Goal: Navigation & Orientation: Find specific page/section

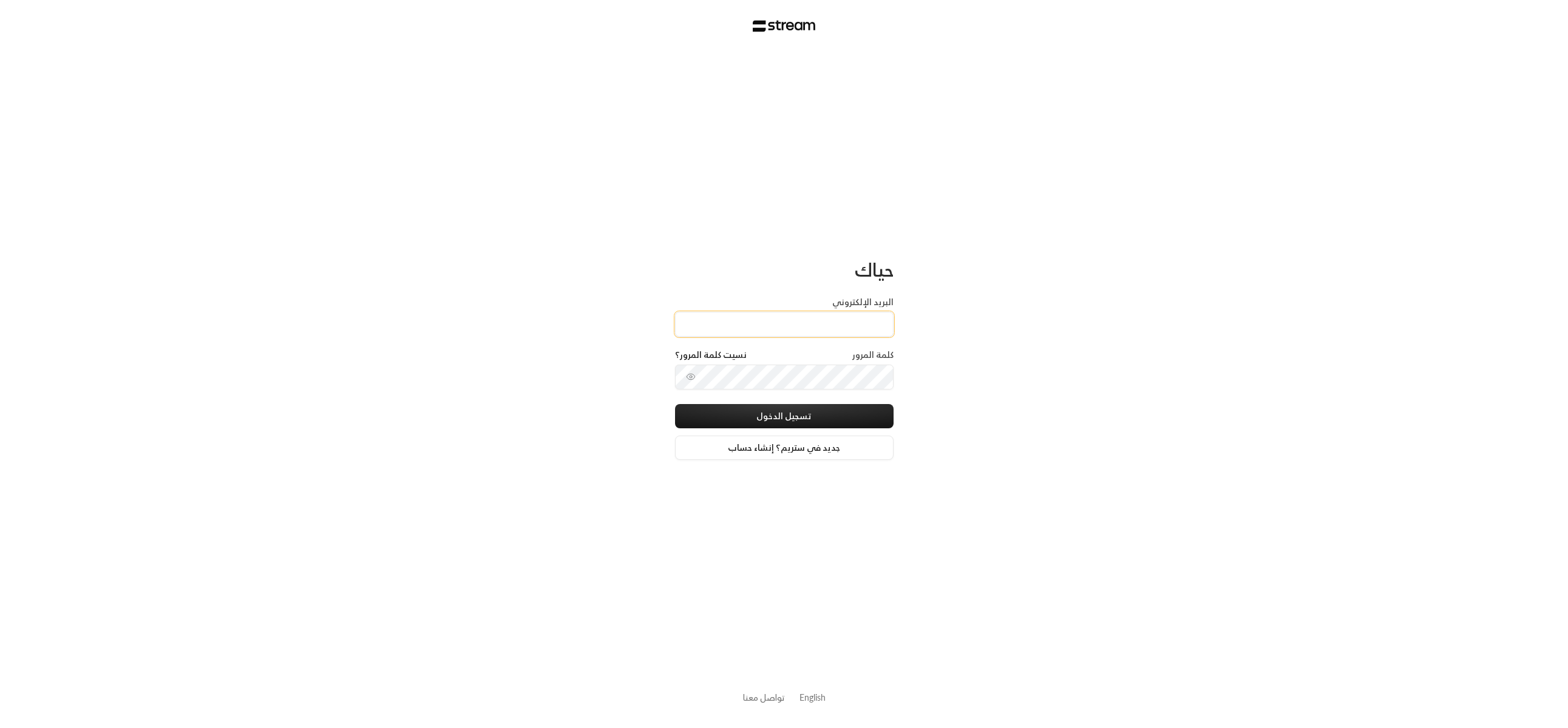
type input "[EMAIL_ADDRESS][DOMAIN_NAME]"
click at [801, 424] on button "تسجيل الدخول" at bounding box center [784, 416] width 219 height 24
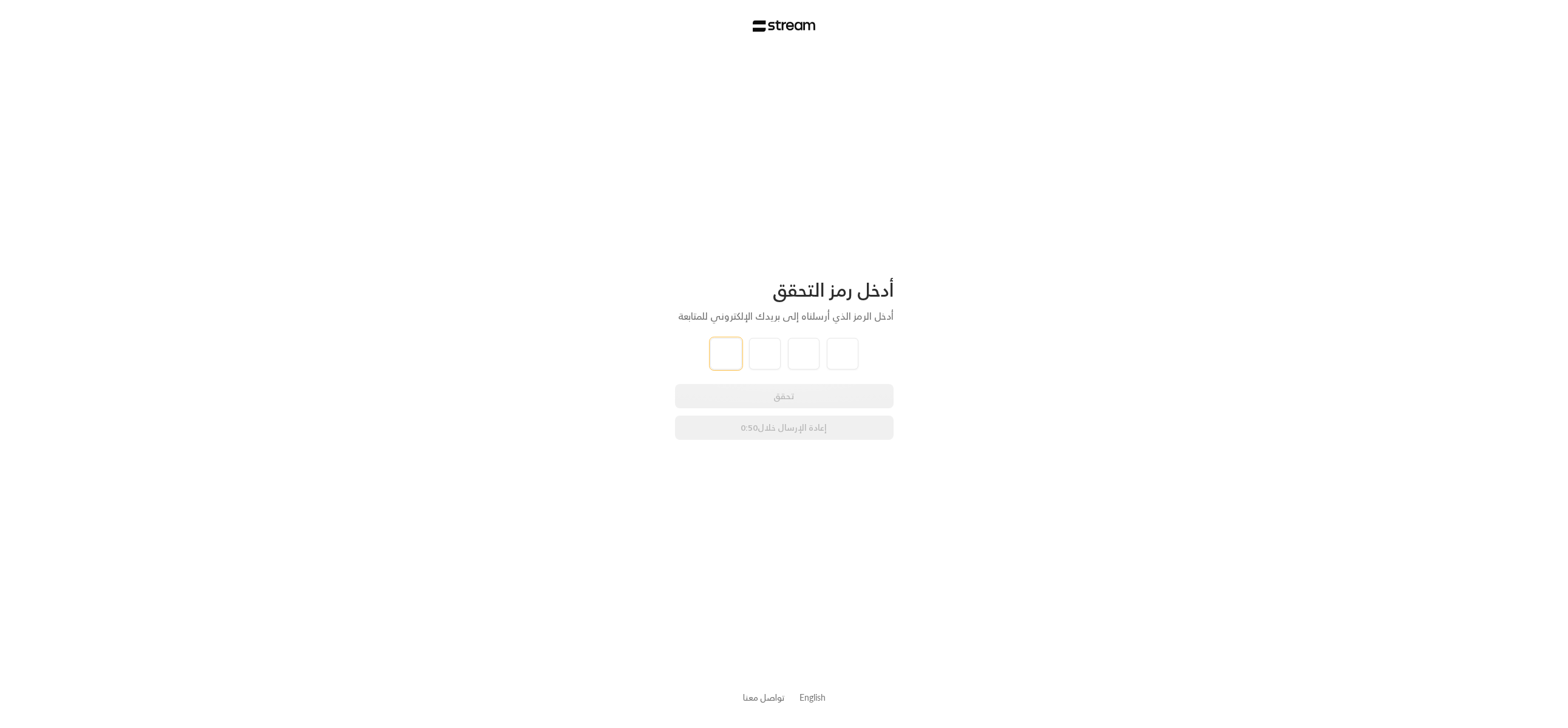
type input "5"
type input "0"
type input "1"
type input "8"
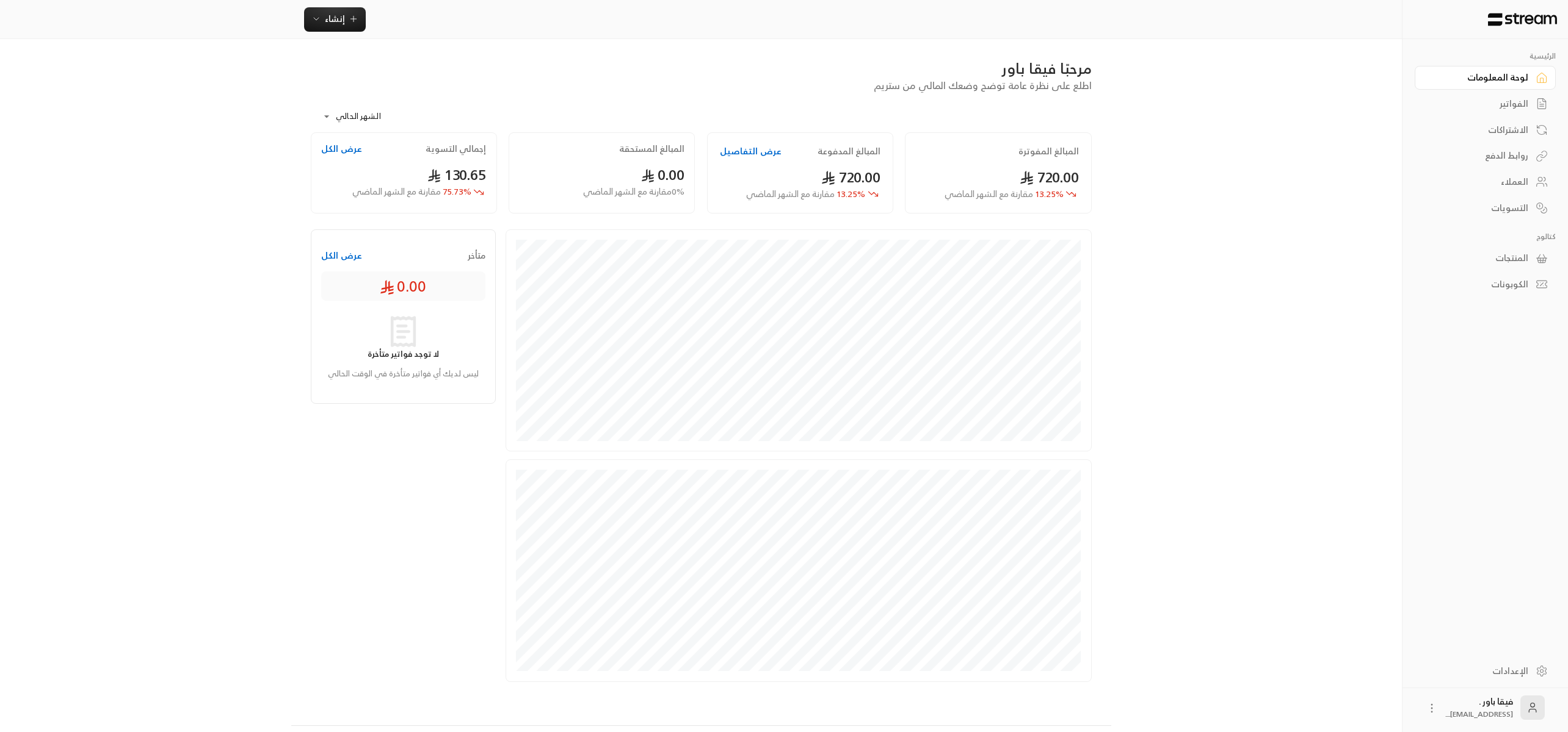
click at [1519, 187] on div "العملاء" at bounding box center [1479, 182] width 99 height 12
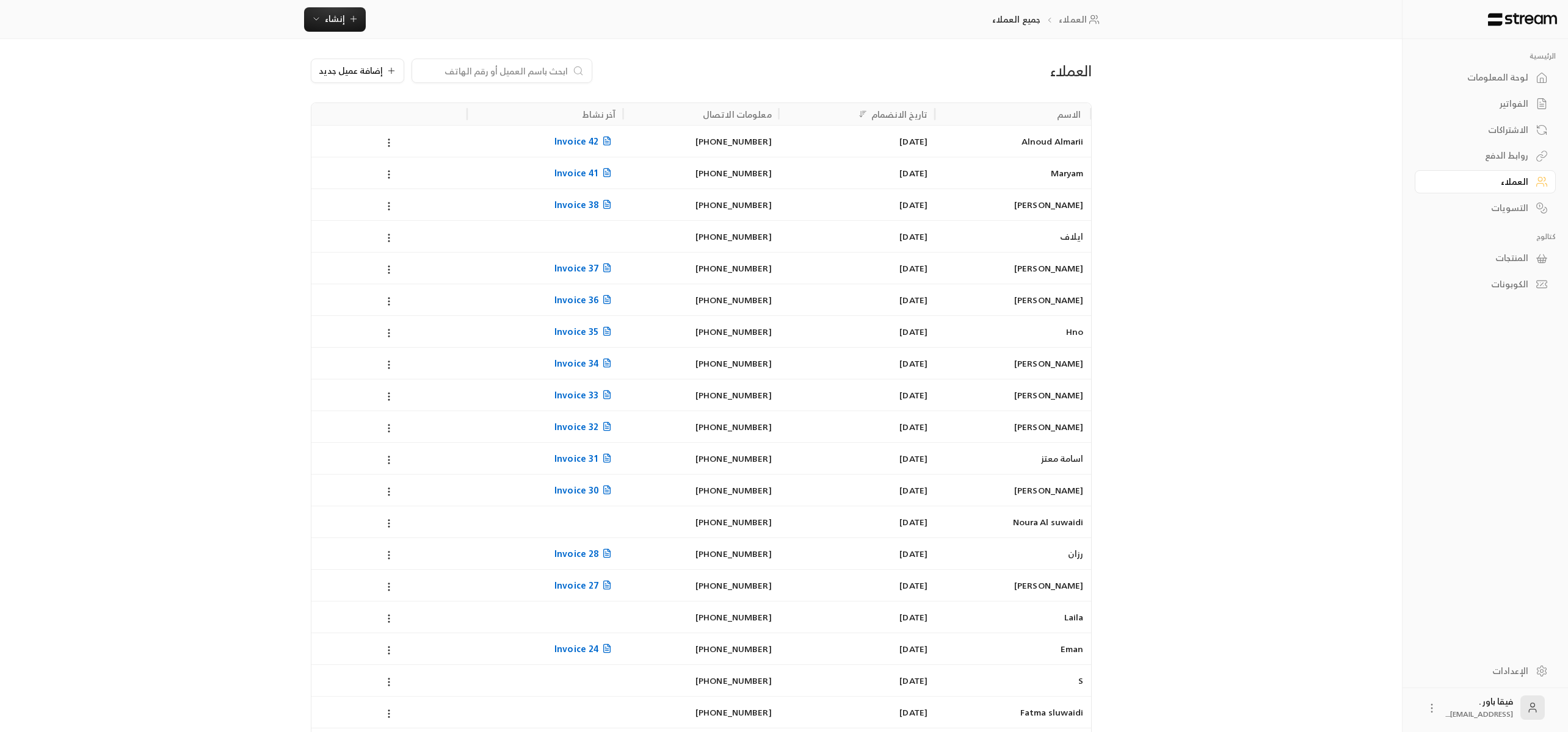
click at [1492, 76] on div "لوحة المعلومات" at bounding box center [1479, 77] width 99 height 12
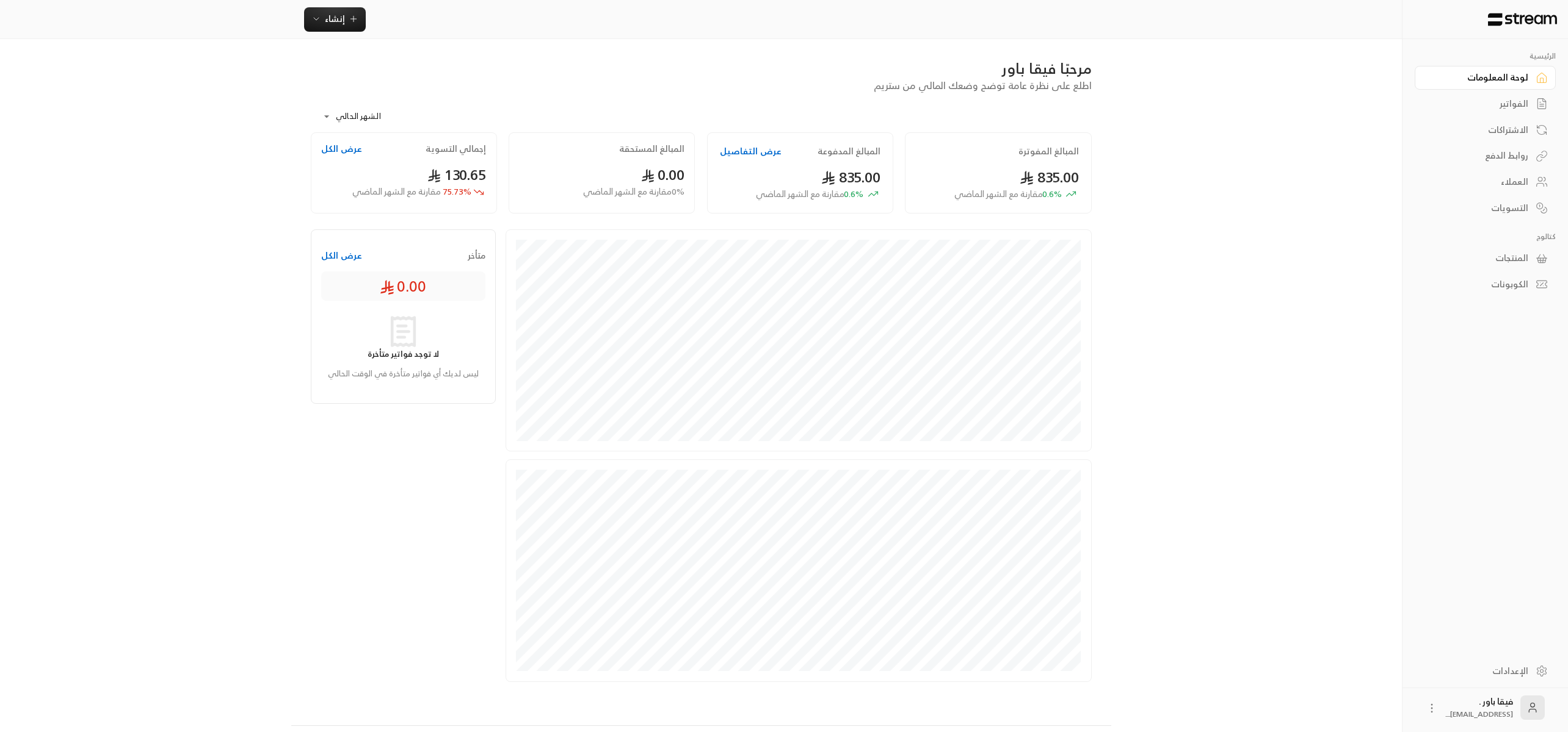
click at [1533, 179] on link "العملاء" at bounding box center [1485, 182] width 141 height 24
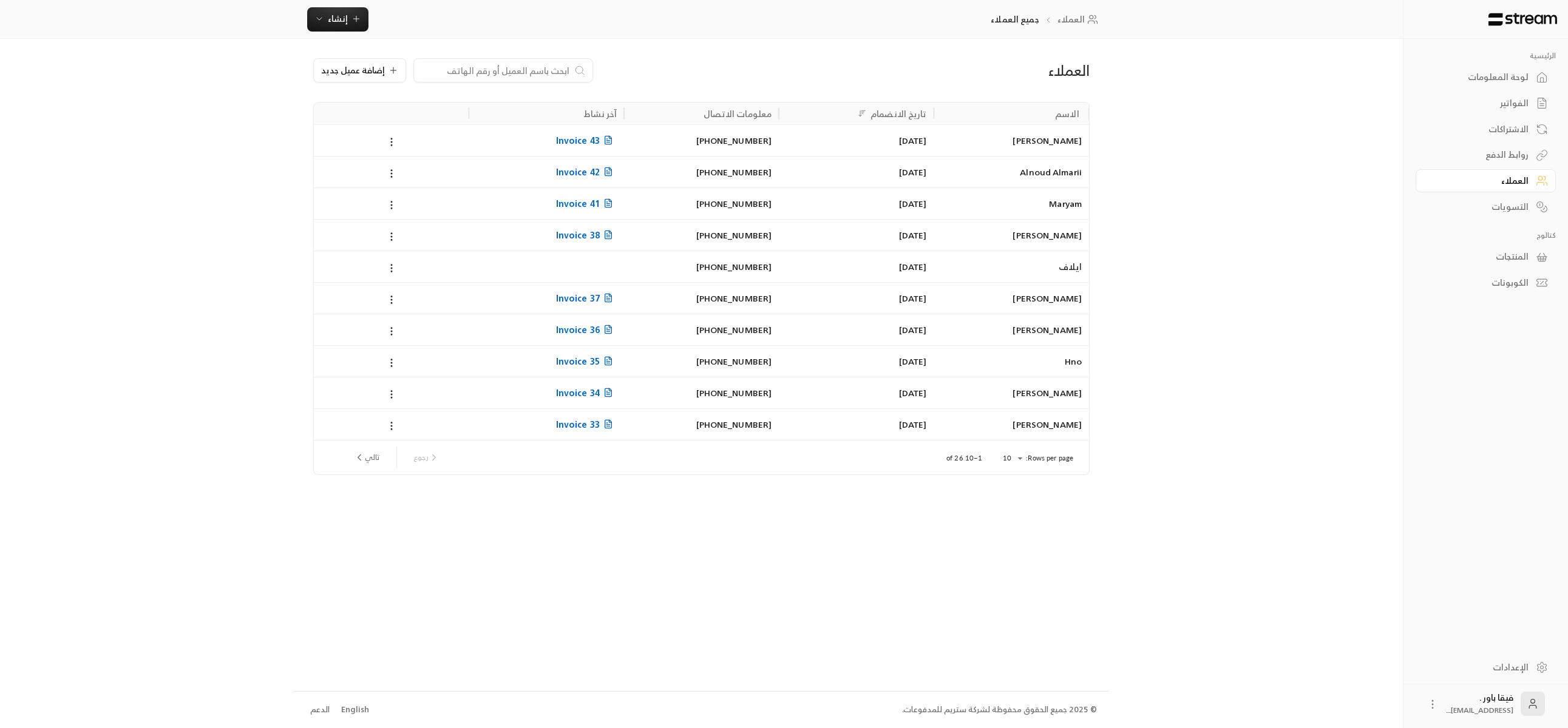
click at [1484, 83] on div "لوحة المعلومات" at bounding box center [1480, 77] width 98 height 12
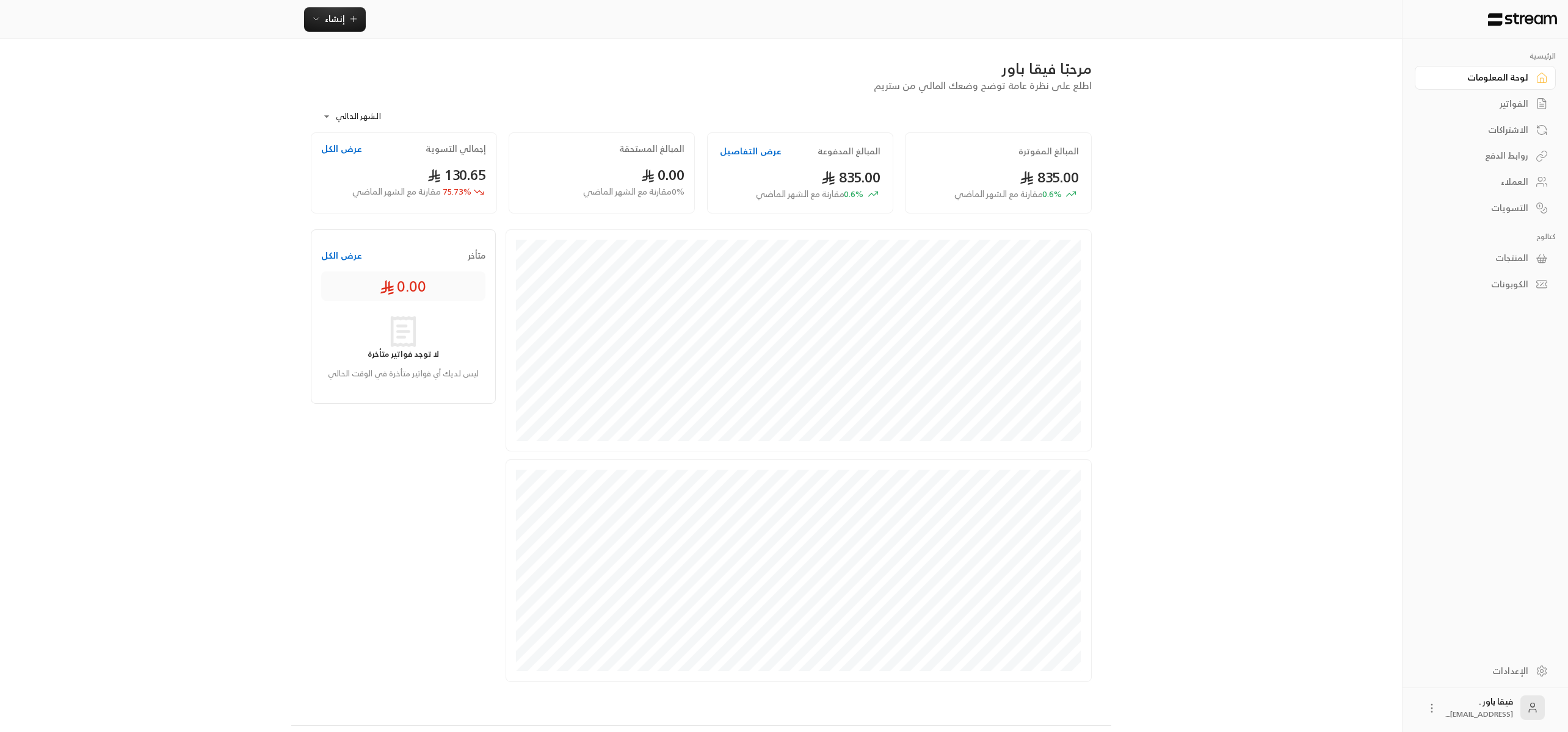
click at [1520, 102] on div "الفواتير" at bounding box center [1479, 104] width 99 height 12
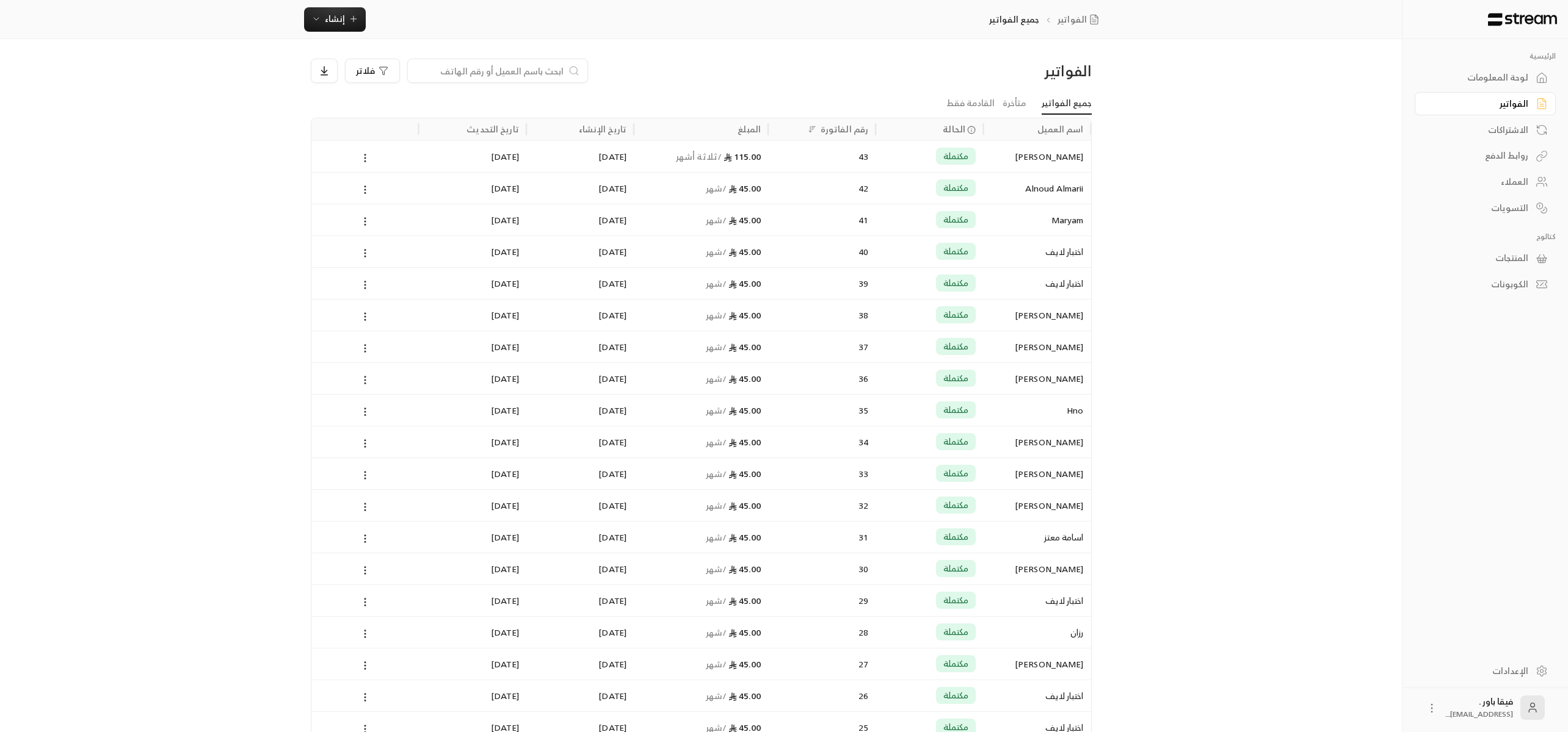
click at [1524, 172] on link "العملاء" at bounding box center [1485, 182] width 141 height 24
